Goal: Obtain resource: Download file/media

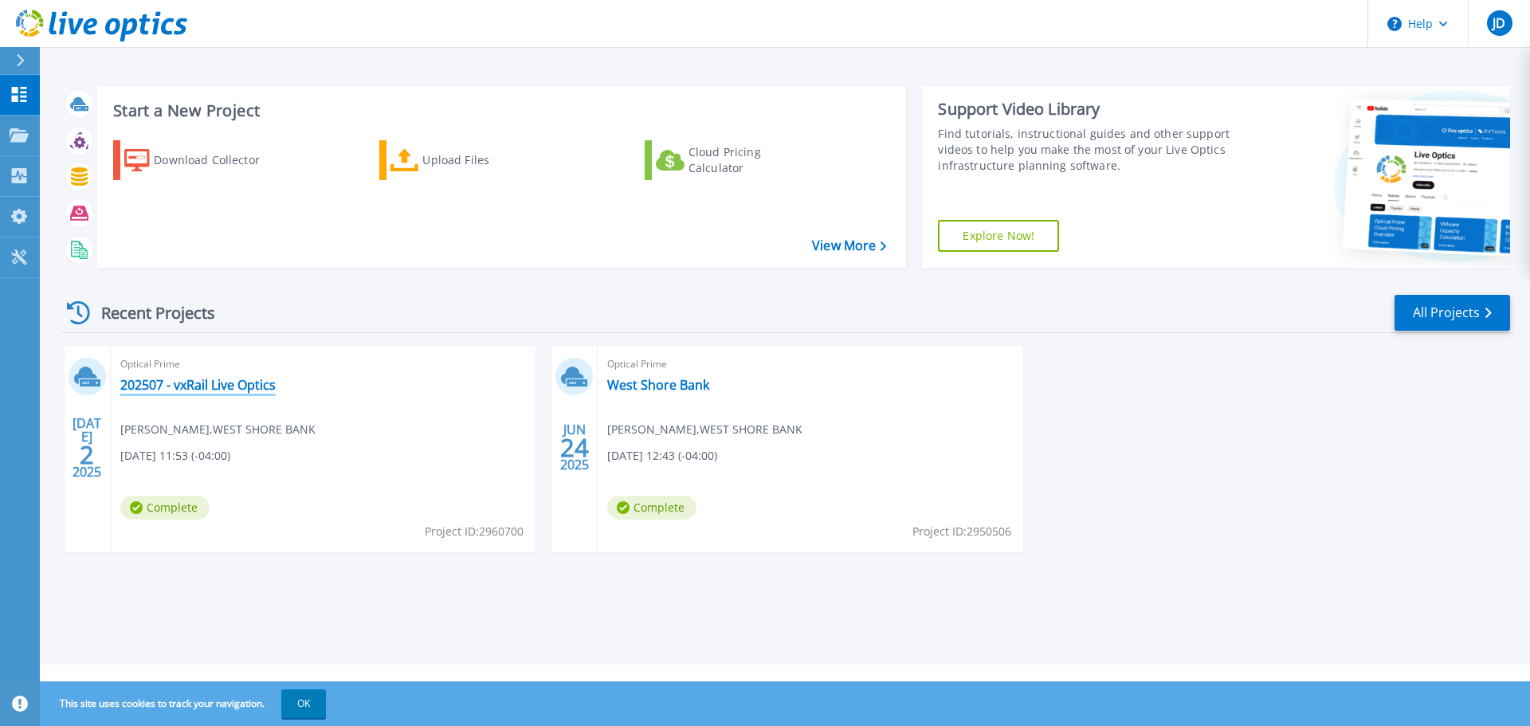
click at [197, 390] on link "202507 - vxRail Live Optics" at bounding box center [197, 385] width 155 height 16
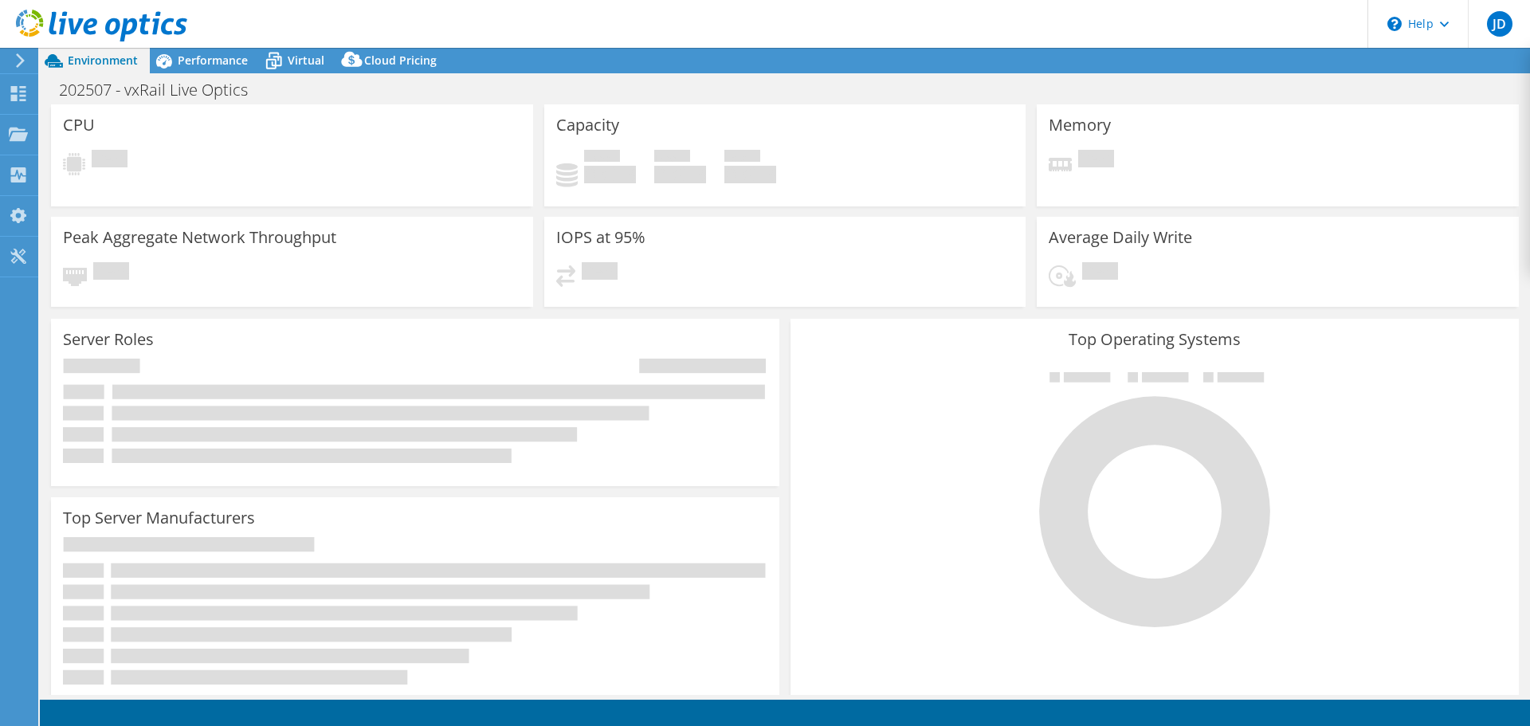
select select "USEast"
select select "USD"
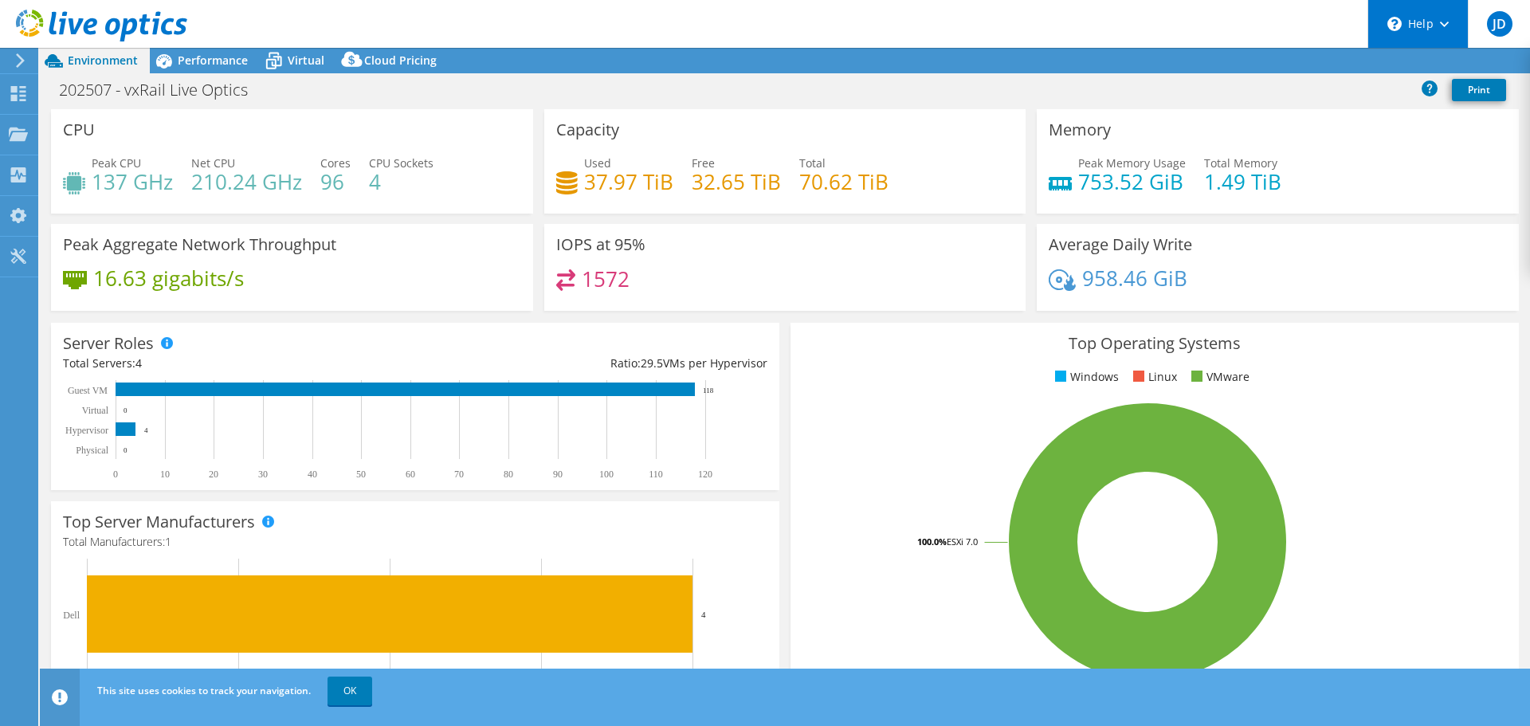
click at [1444, 30] on div "\n Help" at bounding box center [1417, 24] width 100 height 48
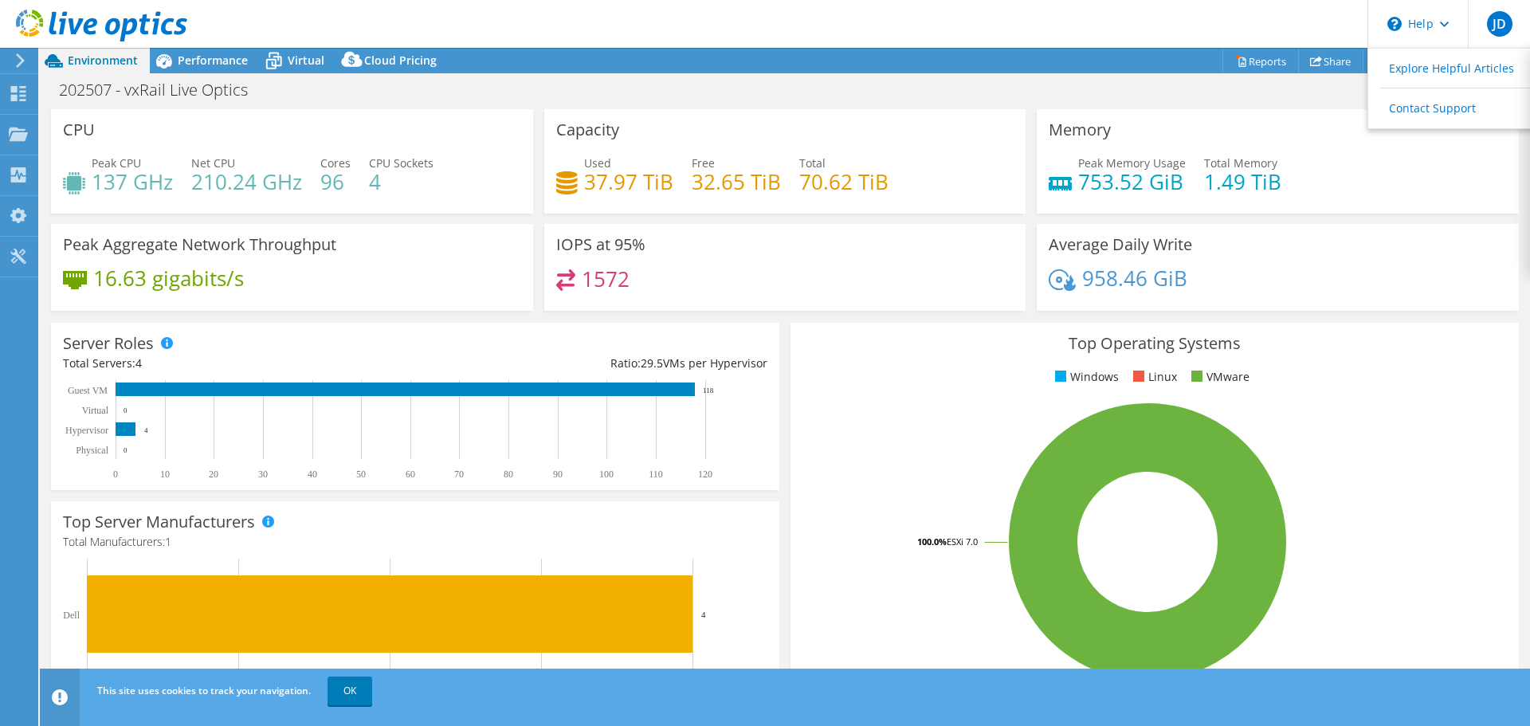
drag, startPoint x: 1199, startPoint y: 124, endPoint x: 1214, endPoint y: 119, distance: 16.1
click at [1200, 123] on div "Memory Peak Memory Usage 753.52 GiB Total Memory 1.49 TiB" at bounding box center [1278, 161] width 482 height 104
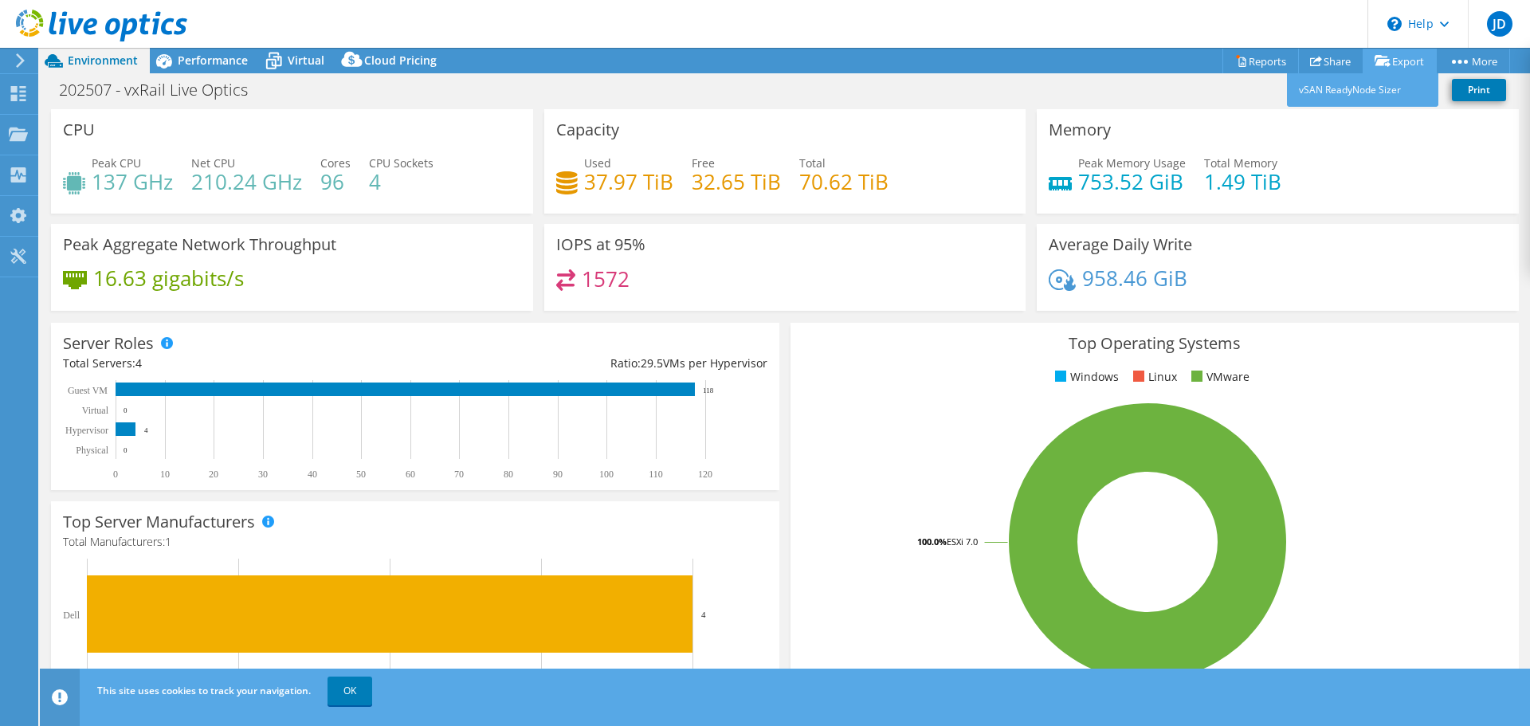
click at [1407, 58] on link "Export" at bounding box center [1400, 61] width 74 height 25
click at [1325, 61] on link "Share" at bounding box center [1330, 61] width 65 height 25
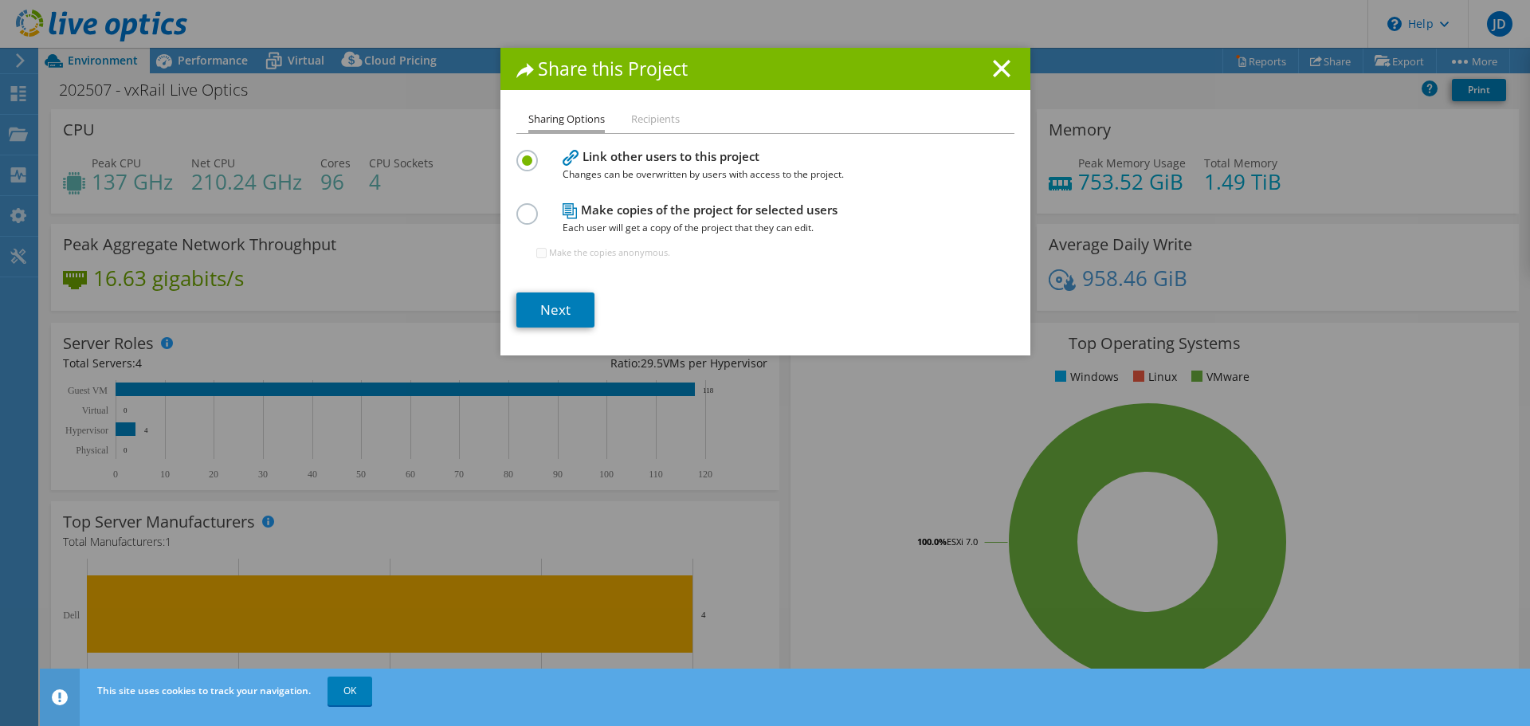
click at [998, 69] on line at bounding box center [1002, 69] width 16 height 16
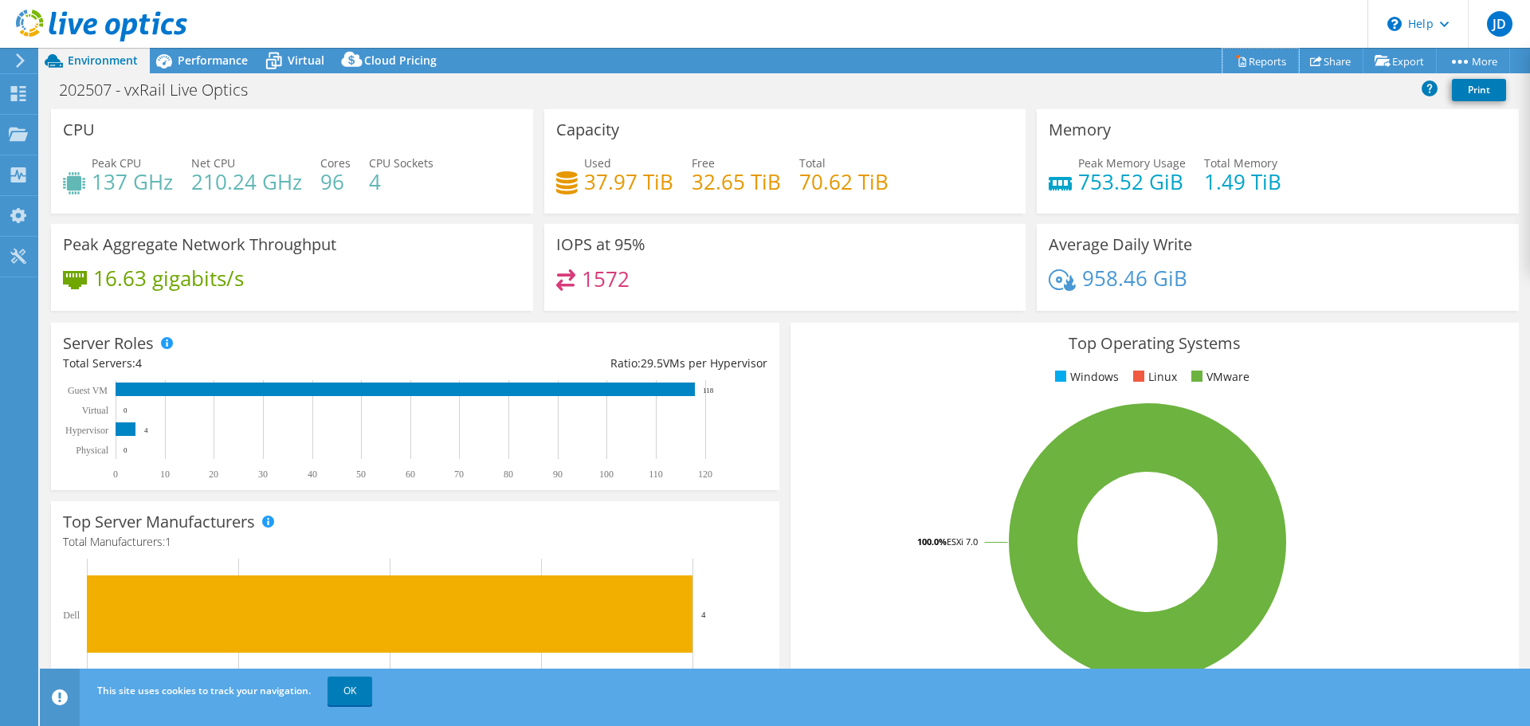
click at [1250, 60] on link "Reports" at bounding box center [1260, 61] width 77 height 25
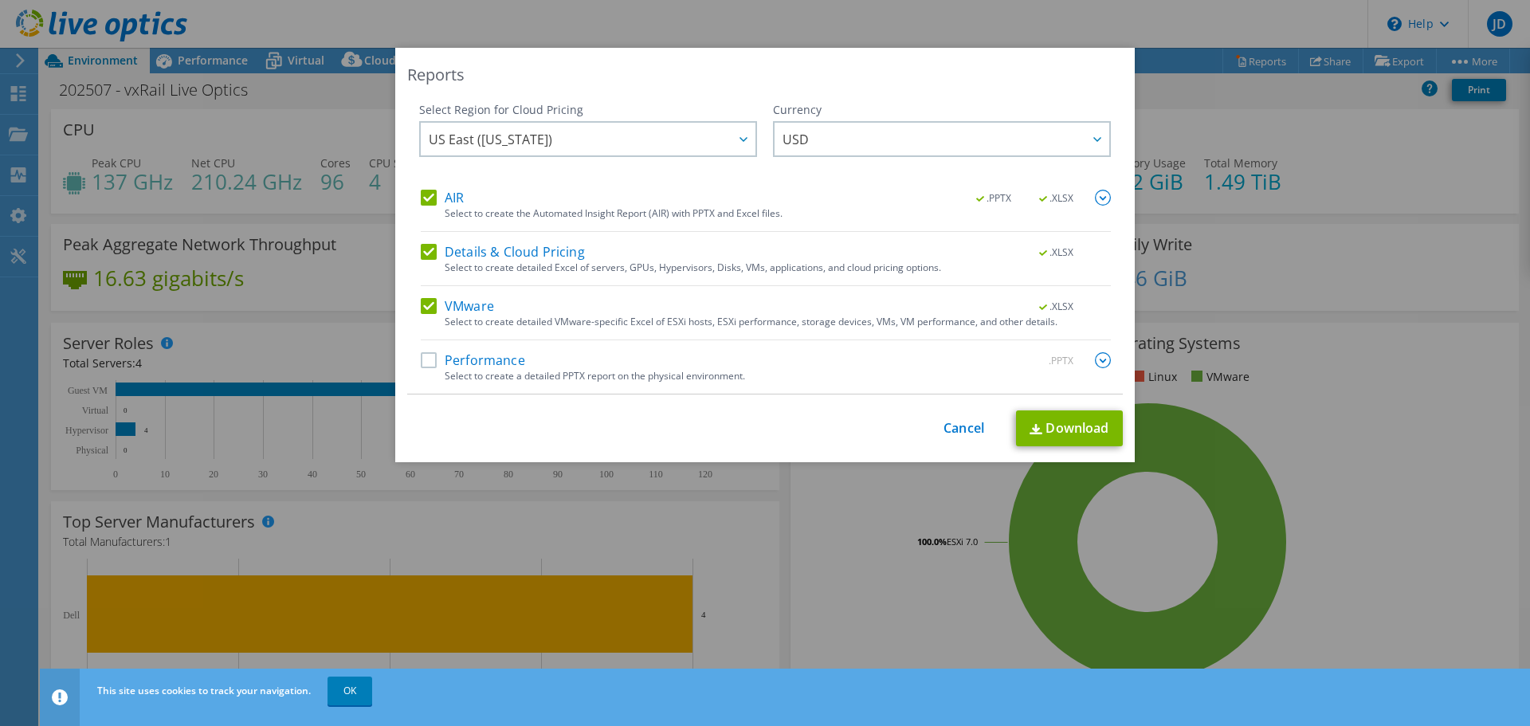
drag, startPoint x: 426, startPoint y: 200, endPoint x: 431, endPoint y: 218, distance: 18.9
click at [426, 200] on label "AIR" at bounding box center [442, 198] width 43 height 16
click at [0, 0] on input "AIR" at bounding box center [0, 0] width 0 height 0
click at [421, 303] on label "VMware" at bounding box center [457, 306] width 73 height 16
click at [0, 0] on input "VMware" at bounding box center [0, 0] width 0 height 0
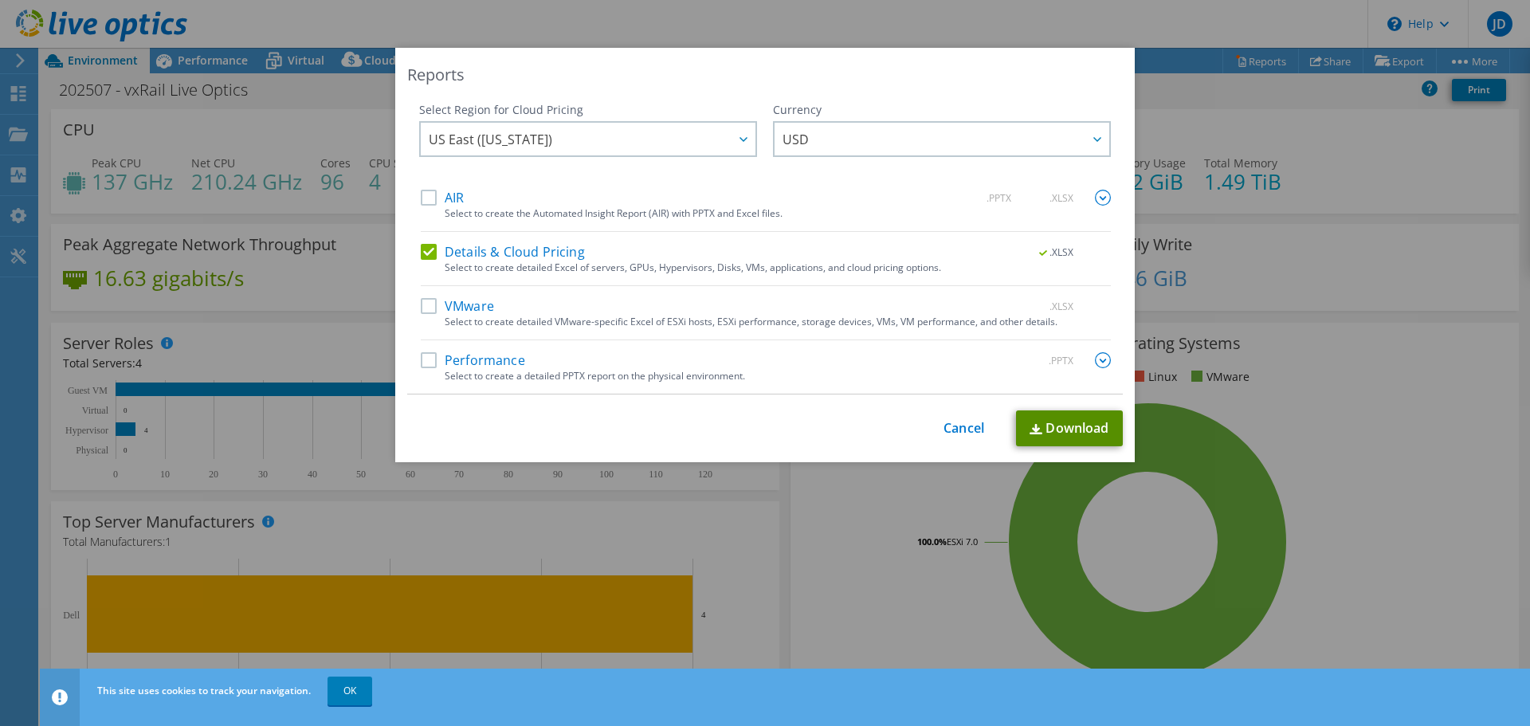
click at [1061, 430] on link "Download" at bounding box center [1069, 428] width 107 height 36
drag, startPoint x: 426, startPoint y: 253, endPoint x: 449, endPoint y: 331, distance: 81.4
click at [425, 253] on label "Details & Cloud Pricing" at bounding box center [503, 252] width 164 height 16
click at [0, 0] on input "Details & Cloud Pricing" at bounding box center [0, 0] width 0 height 0
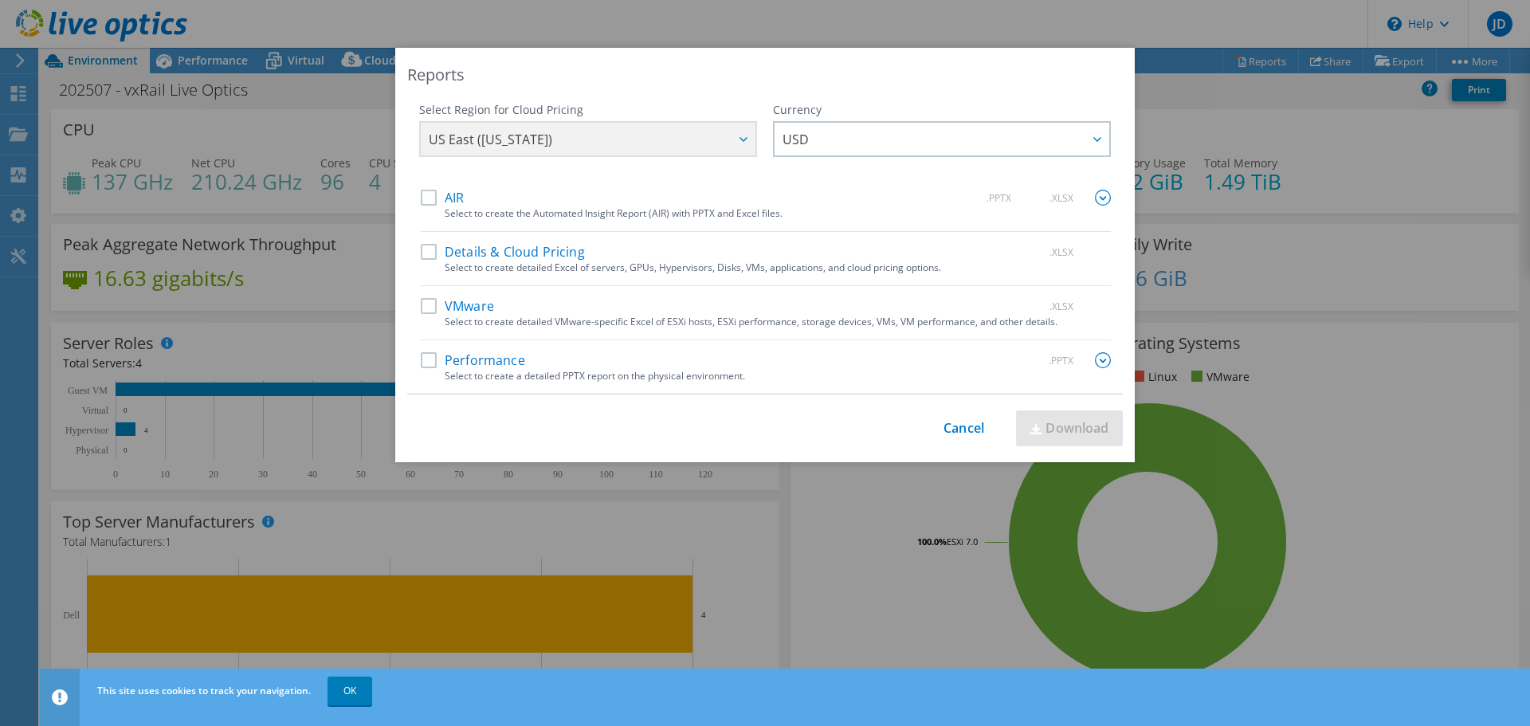
click at [421, 355] on label "Performance" at bounding box center [473, 360] width 104 height 16
click at [0, 0] on input "Performance" at bounding box center [0, 0] width 0 height 0
click at [1058, 436] on link "Download" at bounding box center [1069, 428] width 107 height 36
click at [950, 427] on link "Cancel" at bounding box center [964, 428] width 41 height 15
